Goal: Task Accomplishment & Management: Use online tool/utility

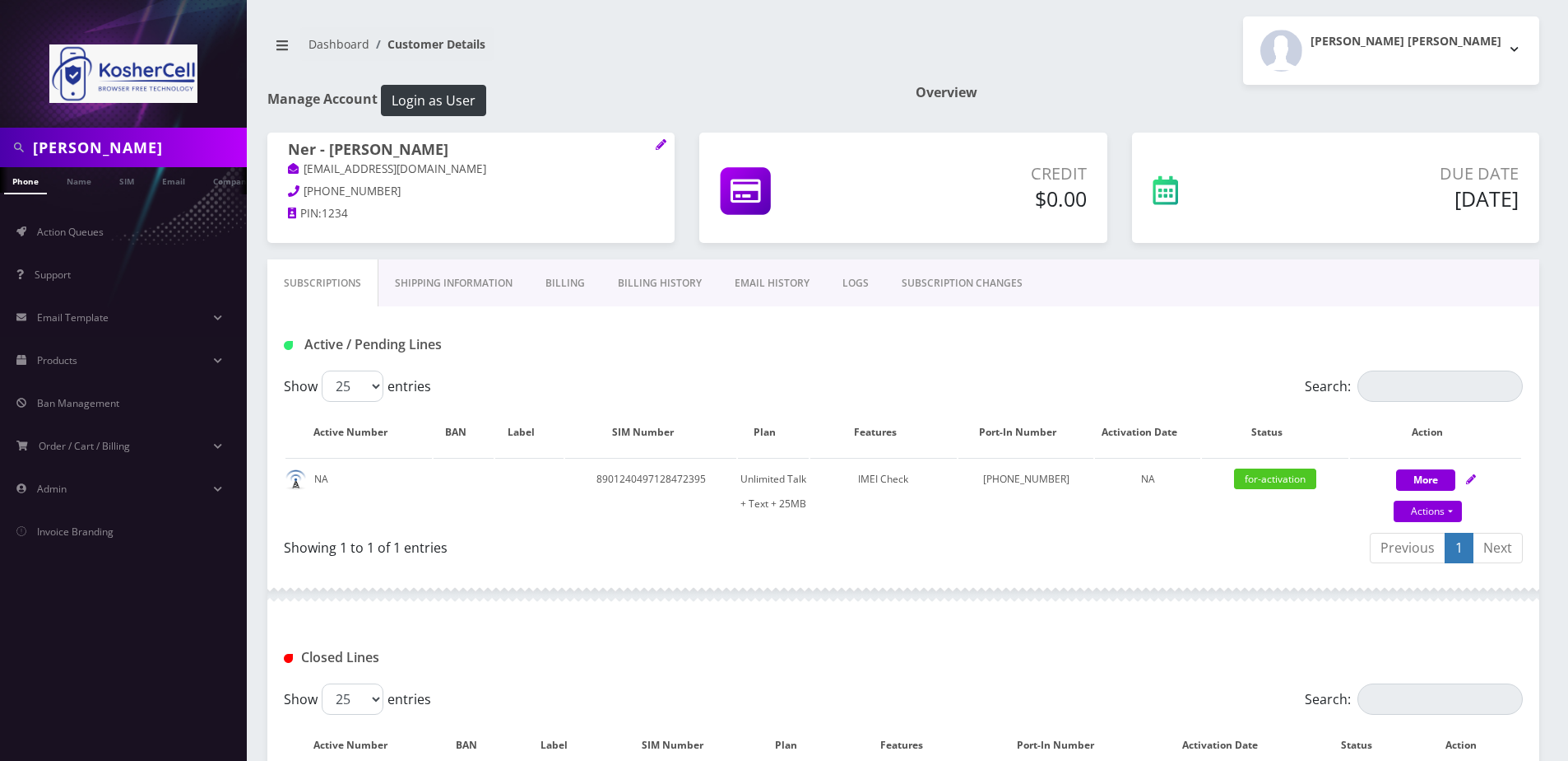
click at [181, 149] on input "rosenfeld" at bounding box center [137, 147] width 210 height 31
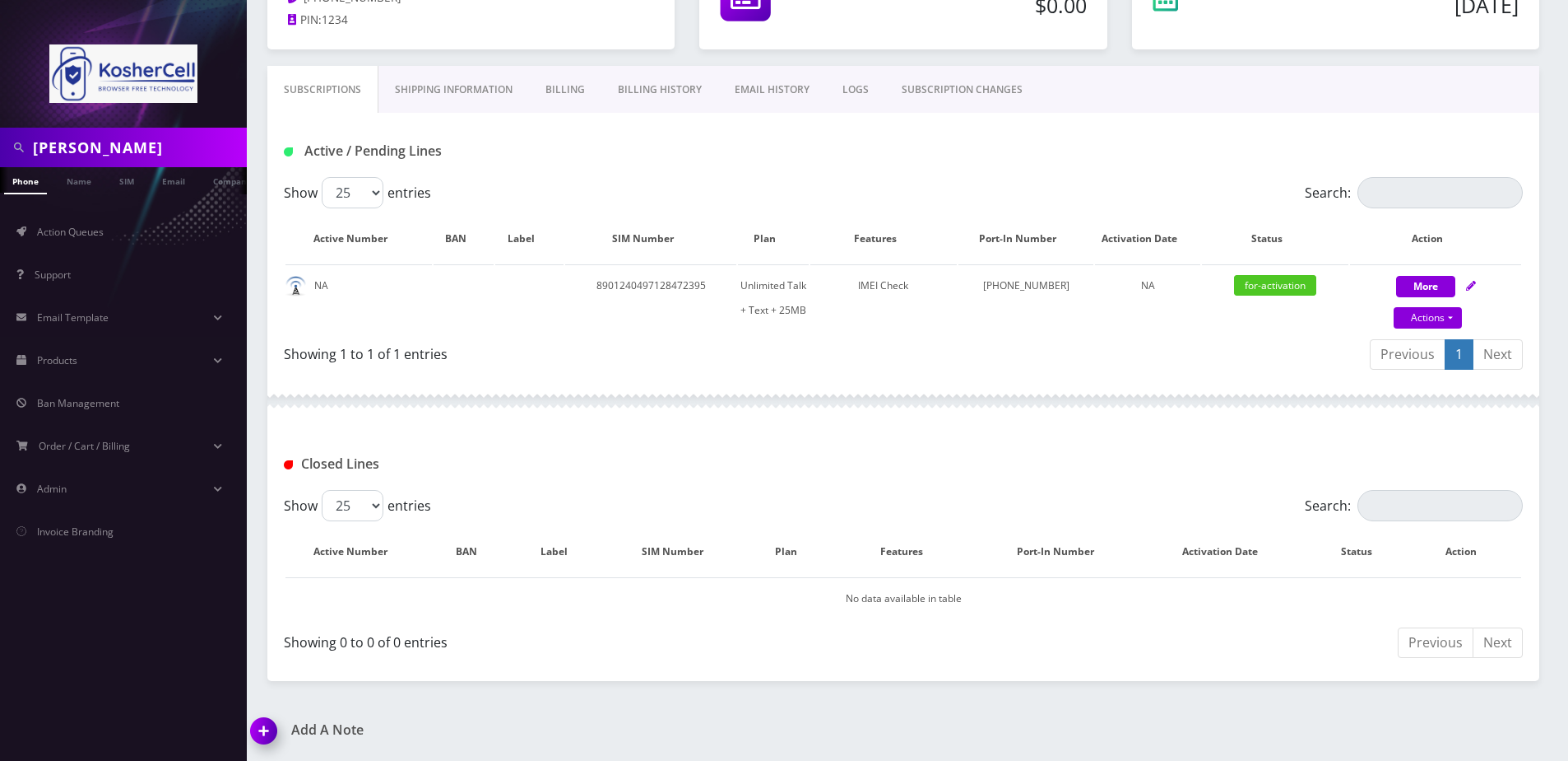
click at [126, 142] on input "rosenfeld" at bounding box center [137, 147] width 210 height 31
type input "4435804358"
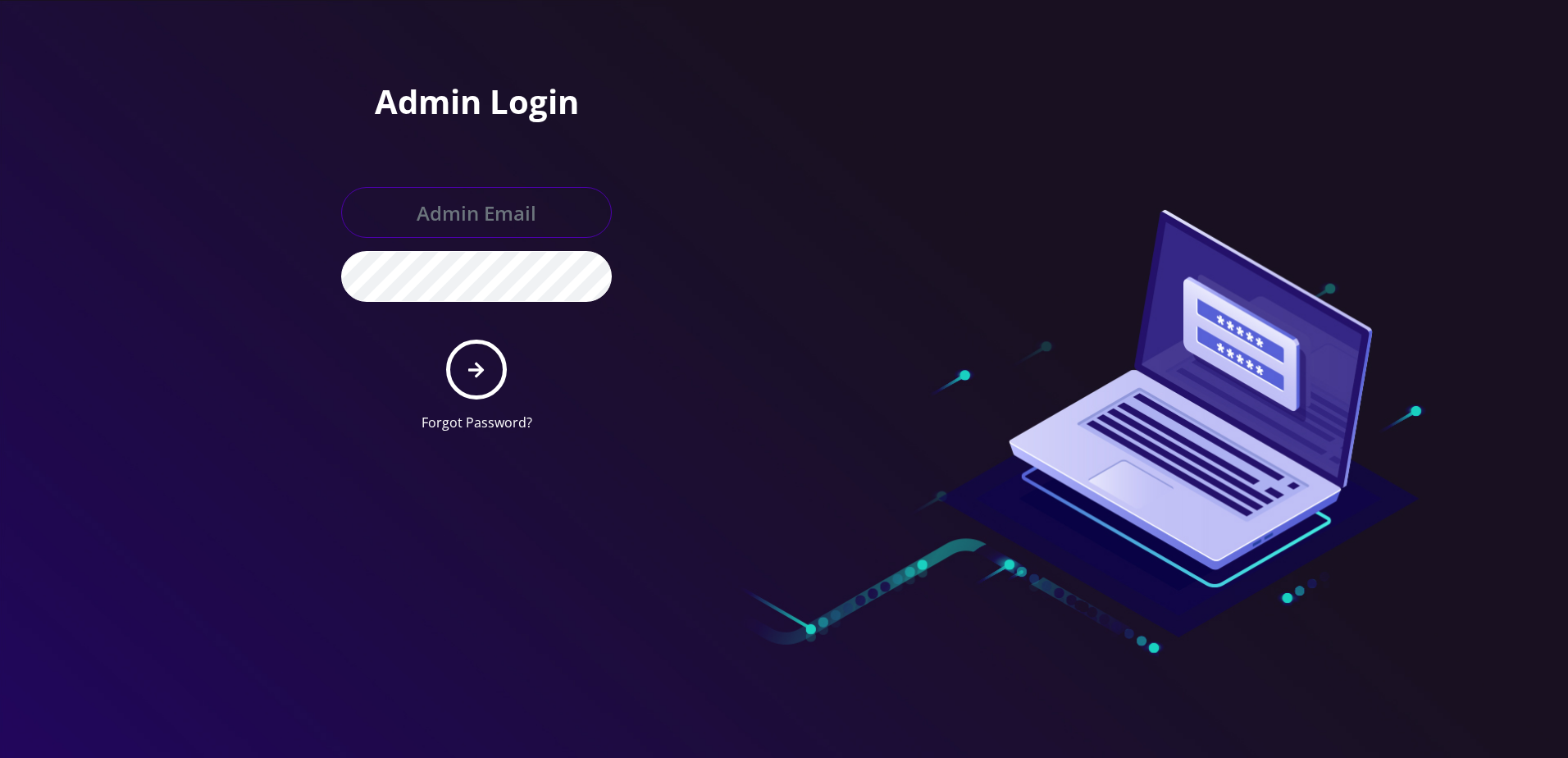
type input "[PERSON_NAME][EMAIL_ADDRESS][DOMAIN_NAME]"
click at [468, 382] on button "submit" at bounding box center [476, 369] width 60 height 60
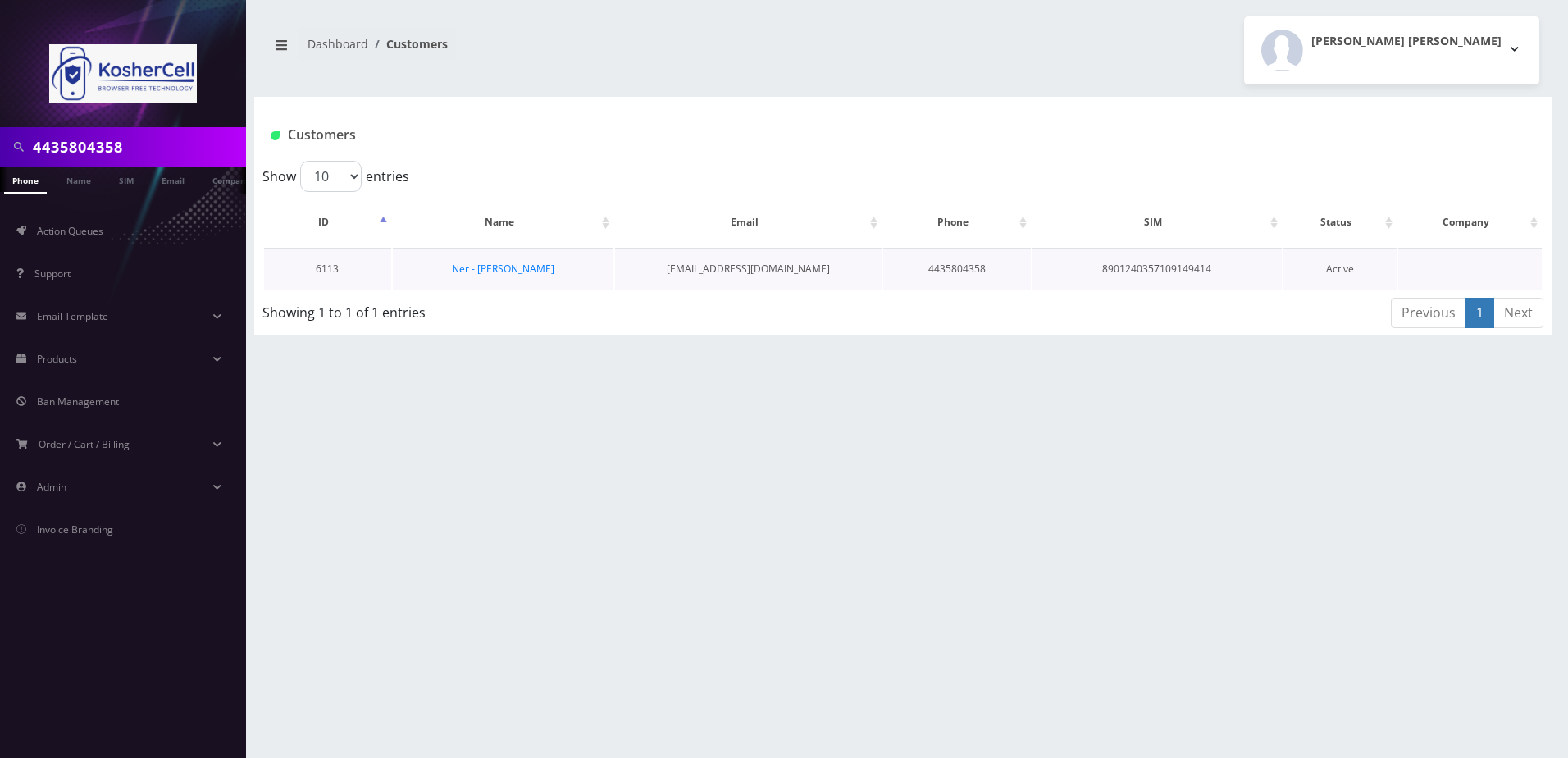
scroll to position [0, 8]
click at [519, 271] on link "Ner - [PERSON_NAME]" at bounding box center [503, 268] width 102 height 14
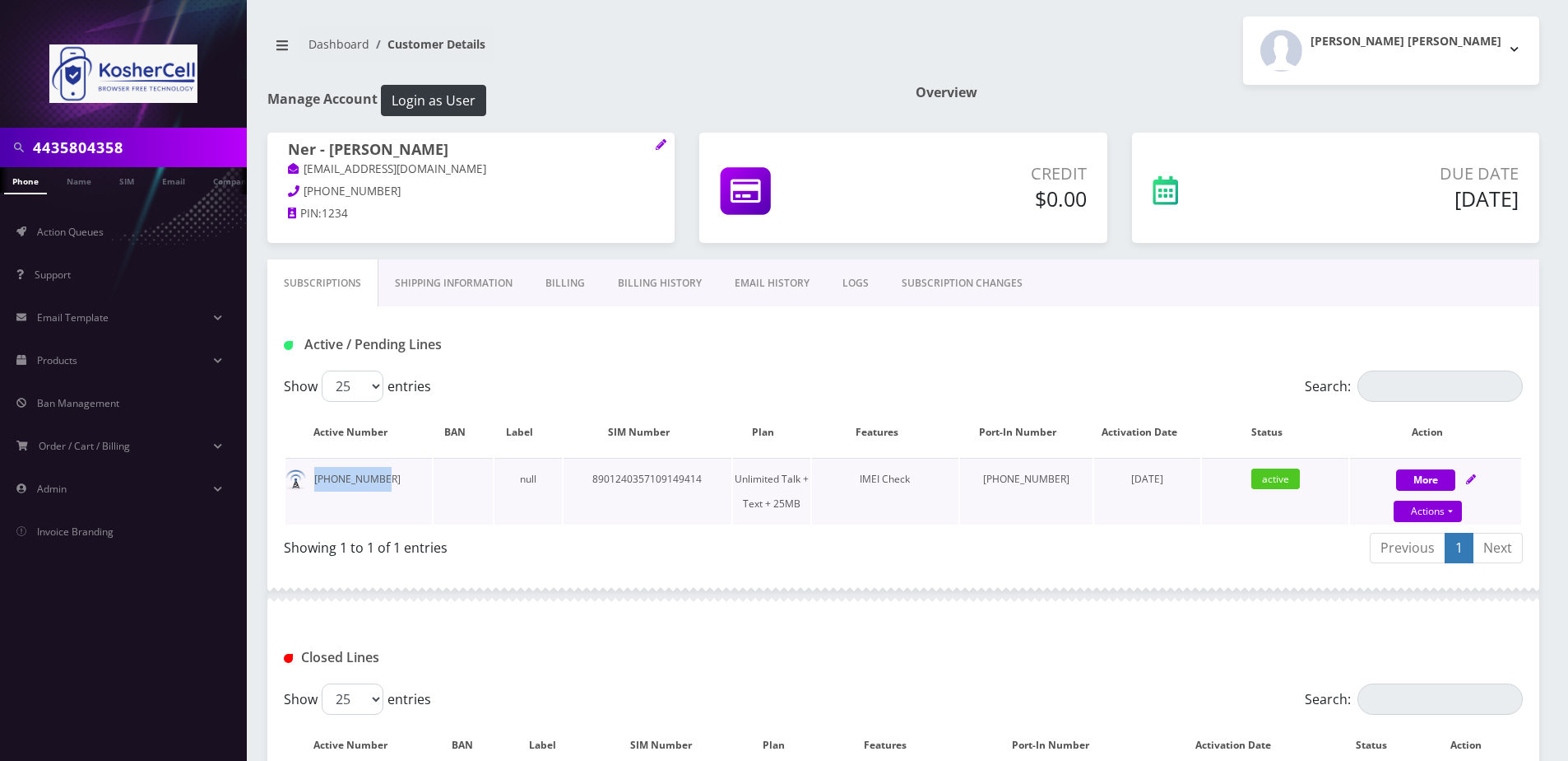
drag, startPoint x: 378, startPoint y: 475, endPoint x: 314, endPoint y: 476, distance: 64.0
click at [314, 476] on td "443-580-4358" at bounding box center [359, 491] width 146 height 66
copy td "443-580-4358"
drag, startPoint x: 944, startPoint y: 359, endPoint x: 686, endPoint y: 276, distance: 271.0
click at [944, 359] on div "Active / Pending Lines" at bounding box center [903, 339] width 1272 height 64
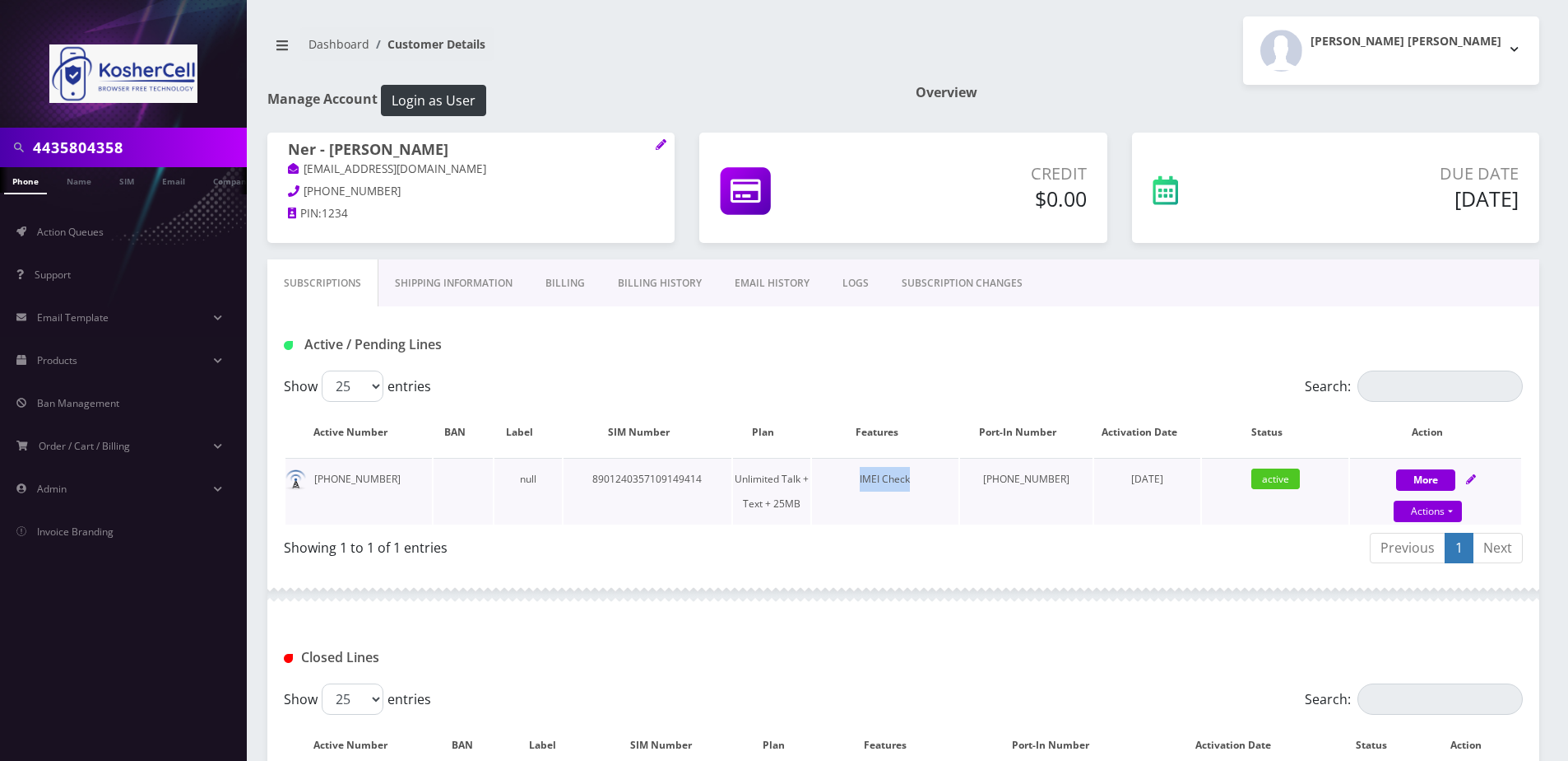
drag, startPoint x: 885, startPoint y: 476, endPoint x: 944, endPoint y: 471, distance: 59.2
click at [944, 471] on div "IMEI Check" at bounding box center [885, 478] width 146 height 24
drag, startPoint x: 944, startPoint y: 471, endPoint x: 910, endPoint y: 486, distance: 37.2
click at [910, 486] on div "IMEI Check" at bounding box center [885, 478] width 146 height 24
click at [159, 150] on input "4435804358" at bounding box center [137, 147] width 210 height 31
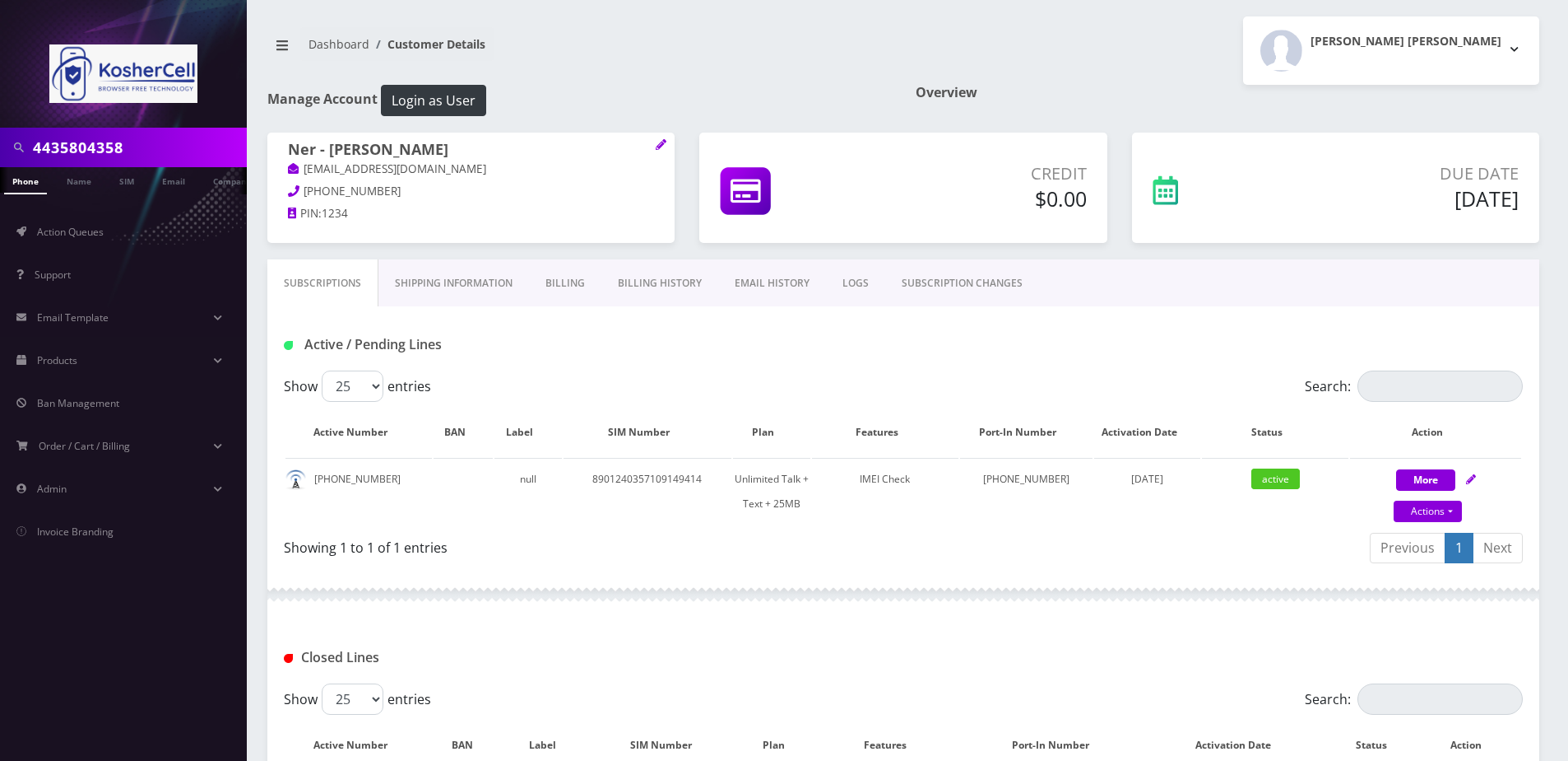
click at [159, 150] on input "4435804358" at bounding box center [137, 147] width 210 height 31
